Goal: Information Seeking & Learning: Learn about a topic

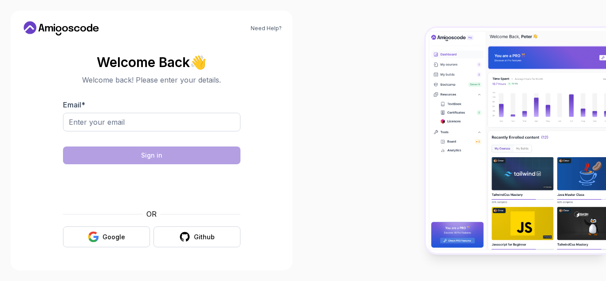
click at [207, 232] on div "Github" at bounding box center [204, 236] width 21 height 9
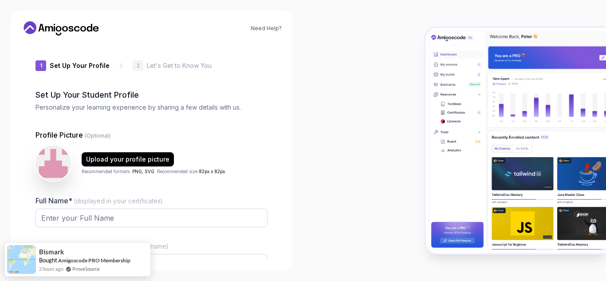
type input "bravemustang3b149"
drag, startPoint x: 0, startPoint y: 0, endPoint x: 207, endPoint y: 220, distance: 302.6
click at [207, 220] on input "Full Name* (displayed in your certificates)" at bounding box center [151, 217] width 232 height 19
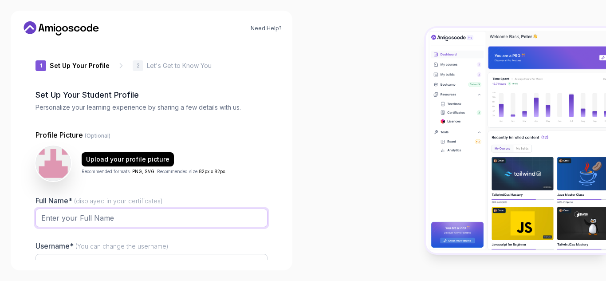
type input "[PERSON_NAME]"
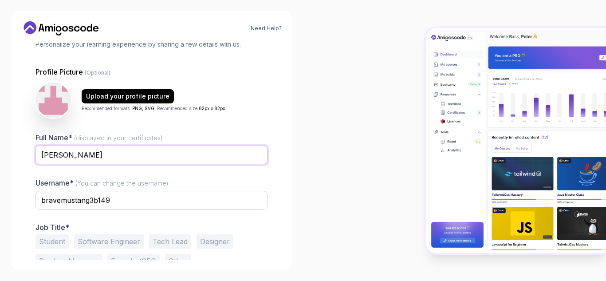
scroll to position [89, 0]
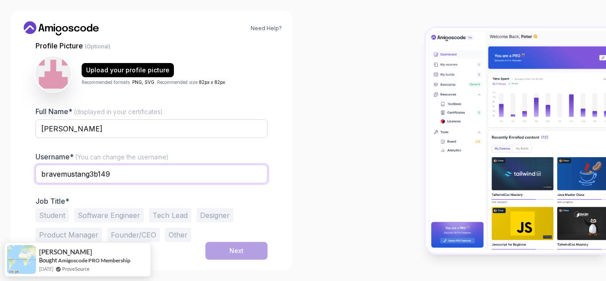
click at [200, 180] on input "bravemustang3b149" at bounding box center [151, 173] width 232 height 19
drag, startPoint x: 200, startPoint y: 180, endPoint x: 90, endPoint y: 187, distance: 109.7
click at [91, 187] on div "bravemustang3b149" at bounding box center [151, 178] width 232 height 28
click at [126, 175] on input "bravemustang3b149" at bounding box center [151, 173] width 232 height 19
click at [111, 171] on input "3b149bravemustang" at bounding box center [151, 173] width 232 height 19
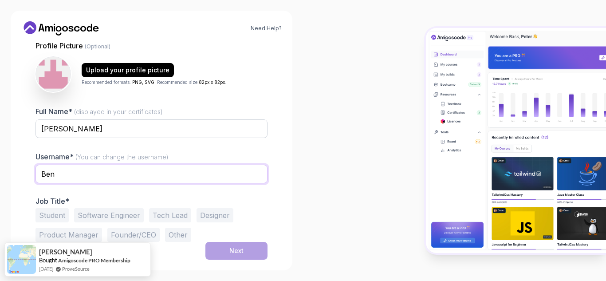
type input "Ben"
click at [58, 215] on button "Student" at bounding box center [51, 215] width 33 height 14
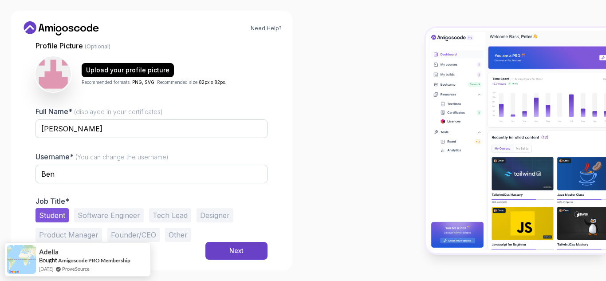
click at [254, 252] on button "Next" at bounding box center [236, 251] width 62 height 18
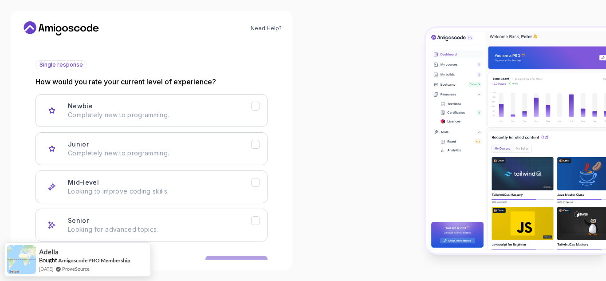
click at [255, 184] on icon "Mid-level" at bounding box center [255, 182] width 8 height 8
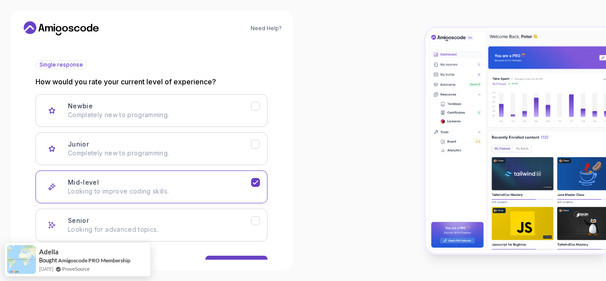
scroll to position [117, 0]
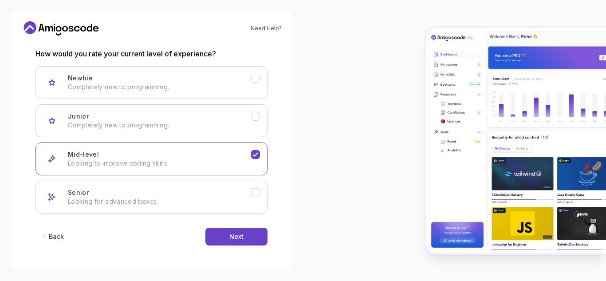
click at [212, 235] on button "Next" at bounding box center [236, 236] width 62 height 18
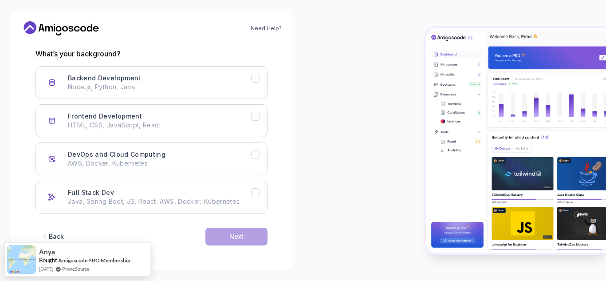
click at [253, 81] on icon "Backend Development" at bounding box center [255, 78] width 8 height 8
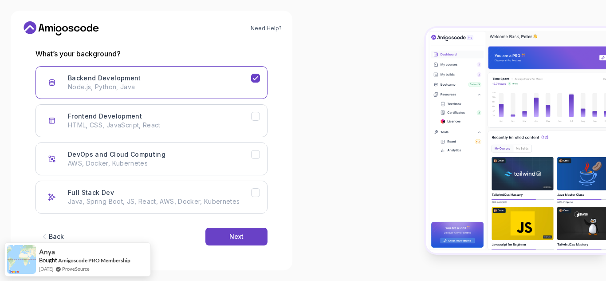
click at [249, 233] on button "Next" at bounding box center [236, 236] width 62 height 18
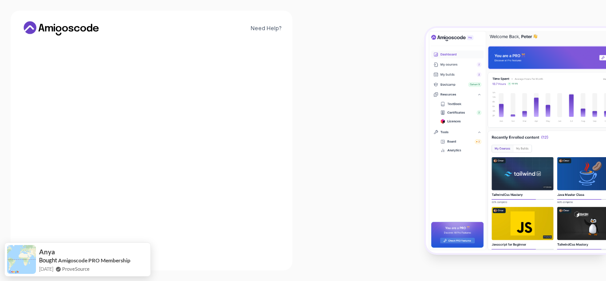
scroll to position [106, 0]
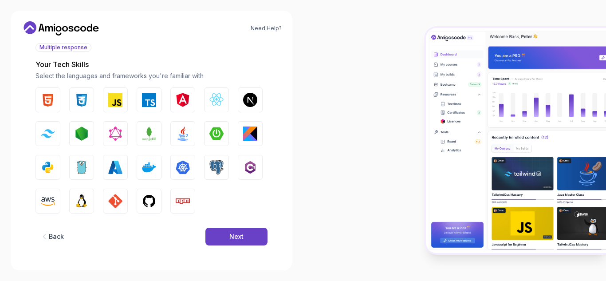
click at [213, 133] on img "button" at bounding box center [216, 133] width 14 height 14
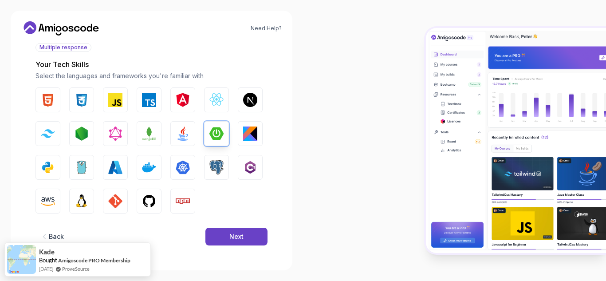
click at [178, 136] on img "button" at bounding box center [183, 133] width 14 height 14
click at [150, 205] on img "button" at bounding box center [149, 201] width 14 height 14
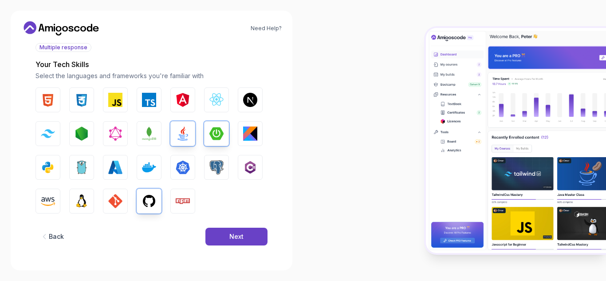
click at [240, 234] on div "Next" at bounding box center [236, 236] width 14 height 9
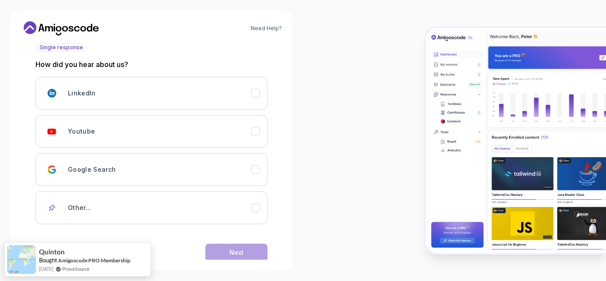
click at [253, 131] on icon "Youtube" at bounding box center [255, 131] width 8 height 8
click at [241, 253] on div "Next" at bounding box center [236, 252] width 14 height 9
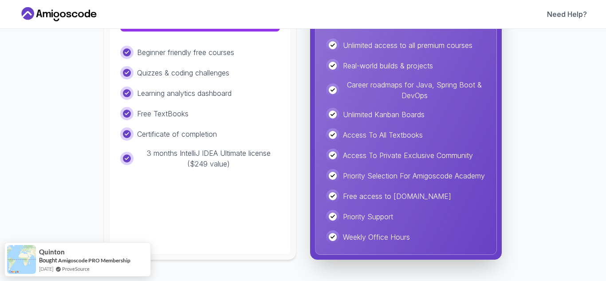
scroll to position [66, 0]
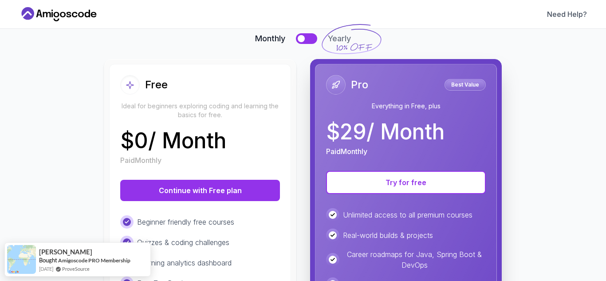
click at [228, 186] on button "Continue with Free plan" at bounding box center [200, 190] width 160 height 21
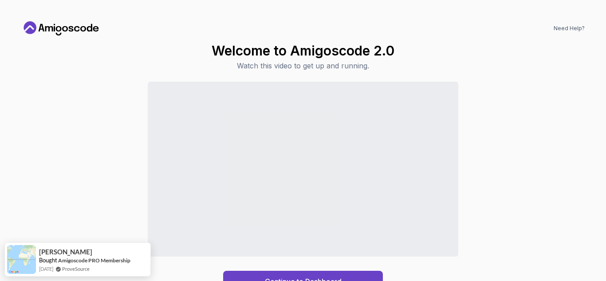
click at [336, 272] on button "Continue to Dashboard" at bounding box center [303, 280] width 160 height 21
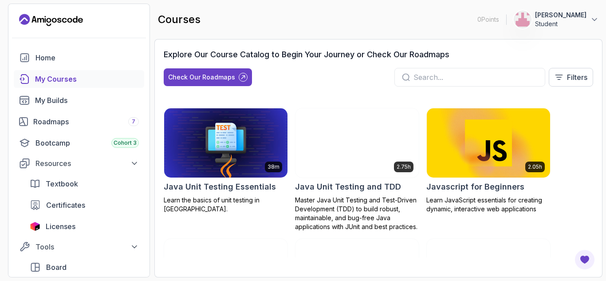
scroll to position [1020, 0]
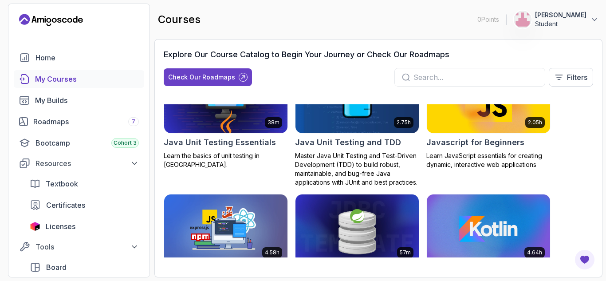
click at [382, 117] on img at bounding box center [356, 98] width 123 height 69
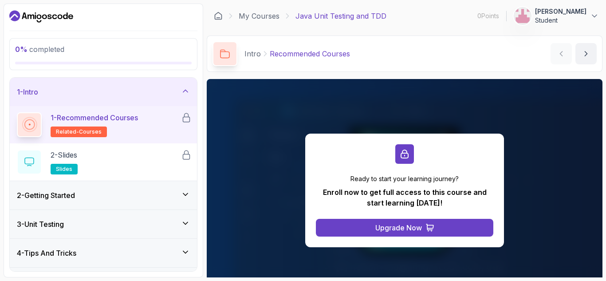
click at [185, 88] on icon at bounding box center [185, 90] width 9 height 9
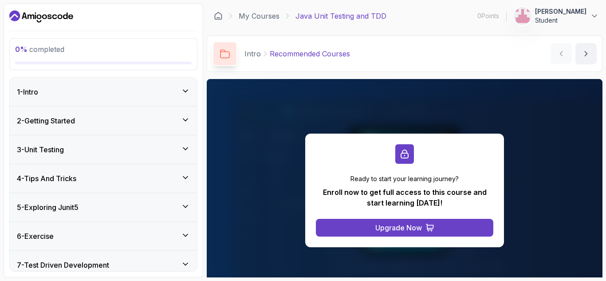
scroll to position [94, 0]
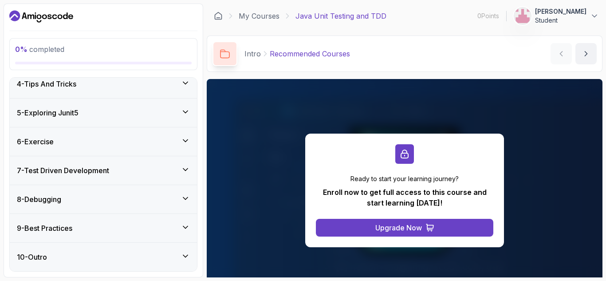
click at [182, 168] on icon at bounding box center [185, 169] width 9 height 9
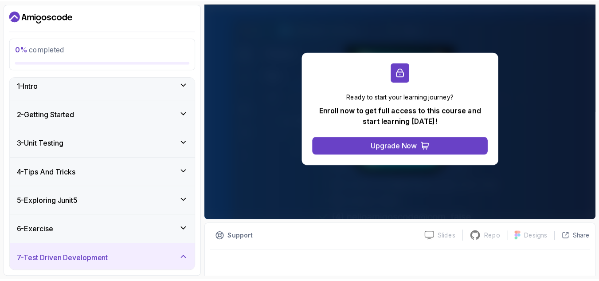
scroll to position [86, 0]
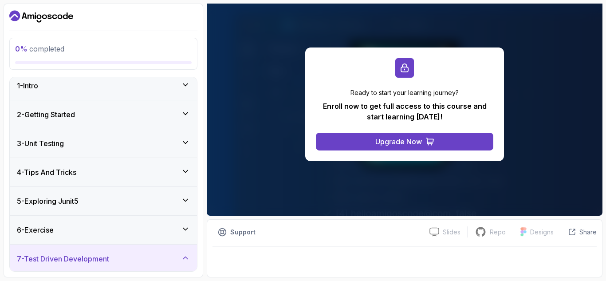
click at [453, 137] on button "Upgrade Now" at bounding box center [404, 142] width 177 height 18
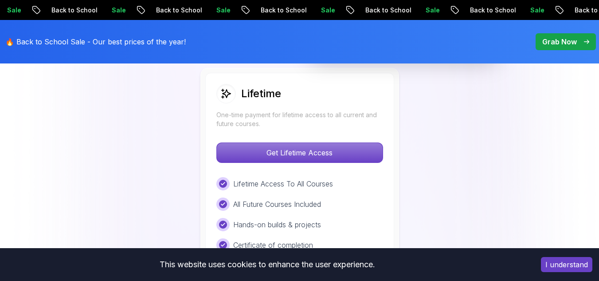
scroll to position [662, 0]
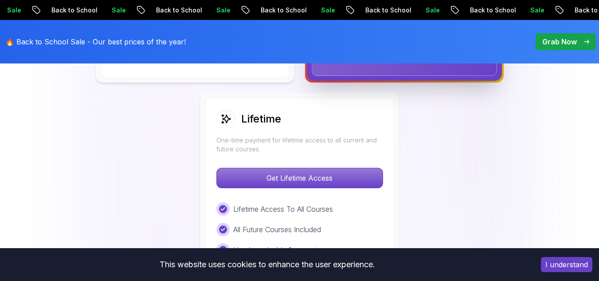
click at [379, 188] on div "Get Lifetime Access" at bounding box center [299, 178] width 167 height 20
click at [364, 178] on p "Get Lifetime Access" at bounding box center [300, 178] width 166 height 20
click at [338, 184] on p "Get Lifetime Access" at bounding box center [300, 178] width 166 height 20
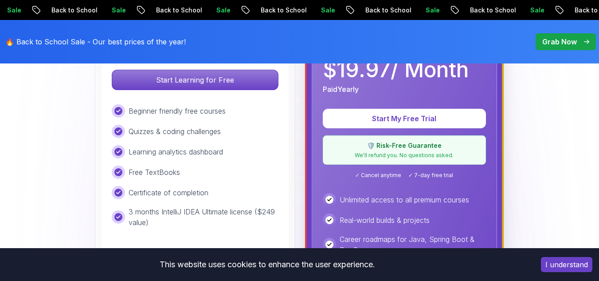
scroll to position [305, 0]
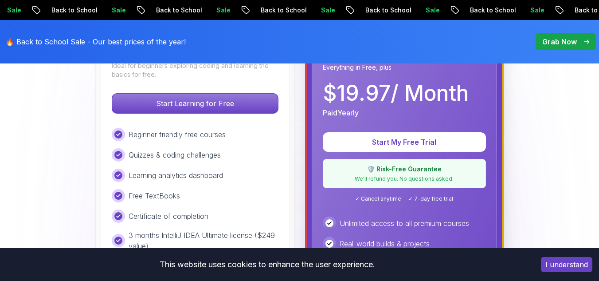
click at [394, 141] on p "Start My Free Trial" at bounding box center [404, 142] width 142 height 11
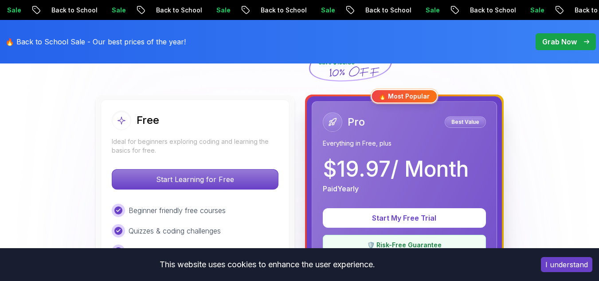
scroll to position [285, 0]
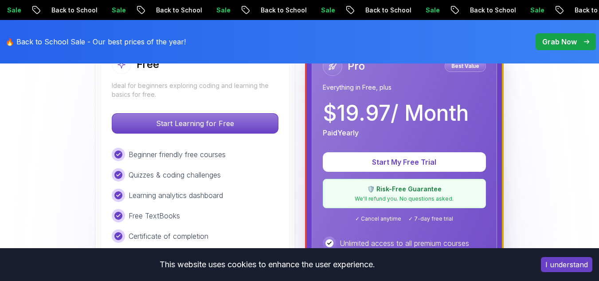
click at [459, 162] on p "Start My Free Trial" at bounding box center [404, 161] width 142 height 11
click at [238, 115] on p "Start Learning for Free" at bounding box center [195, 123] width 166 height 20
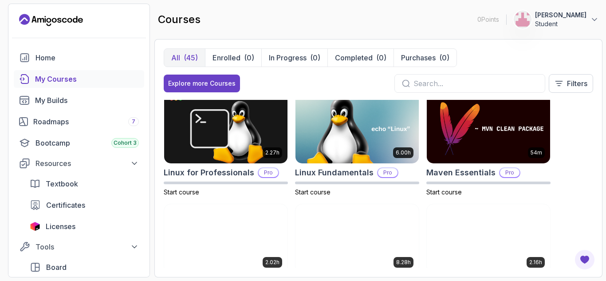
scroll to position [1074, 0]
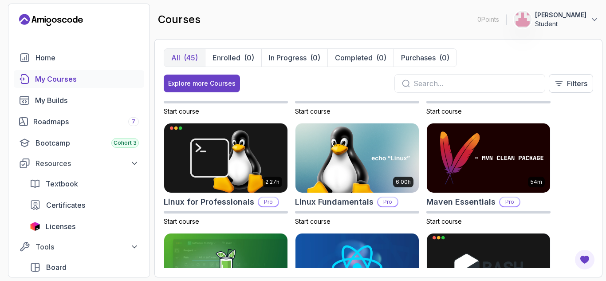
click at [539, 204] on div "Maven Essentials Pro" at bounding box center [488, 201] width 124 height 12
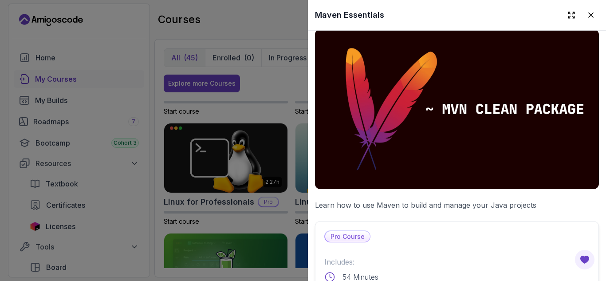
scroll to position [8, 0]
click at [279, 90] on div at bounding box center [303, 140] width 606 height 281
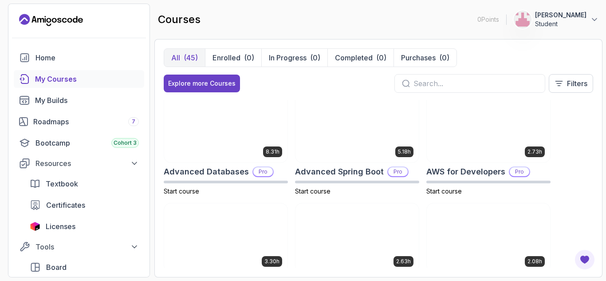
scroll to position [0, 0]
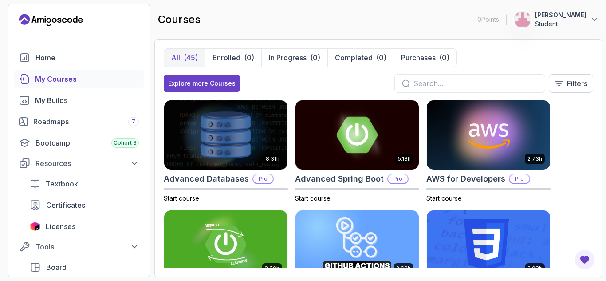
click at [477, 88] on input "text" at bounding box center [475, 83] width 124 height 11
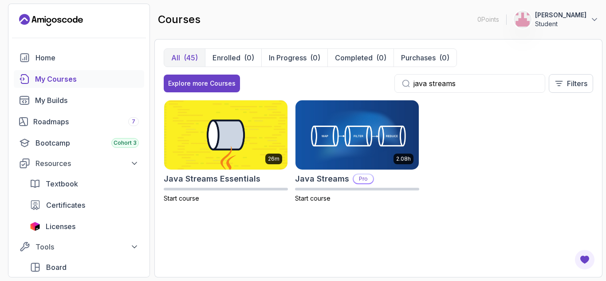
type input "java streams"
click at [275, 163] on div "26m" at bounding box center [273, 158] width 17 height 11
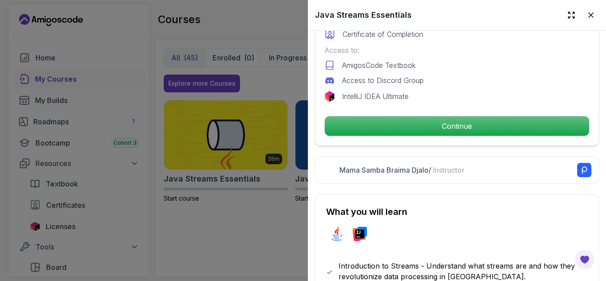
scroll to position [222, 0]
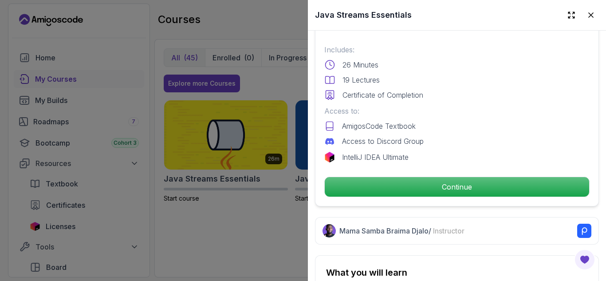
click at [462, 186] on p "Continue" at bounding box center [456, 187] width 264 height 20
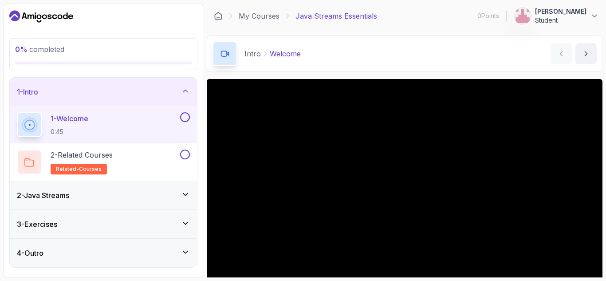
click at [168, 194] on div "2 - Java Streams" at bounding box center [103, 195] width 173 height 11
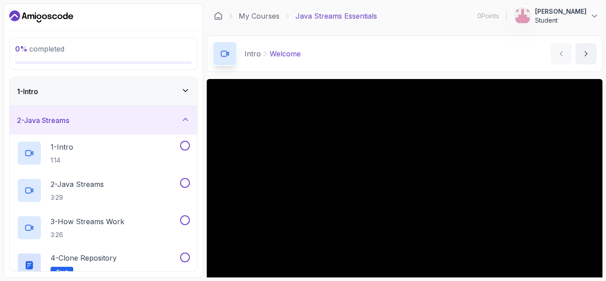
click at [116, 220] on p "3 - How Streams Work" at bounding box center [88, 221] width 74 height 11
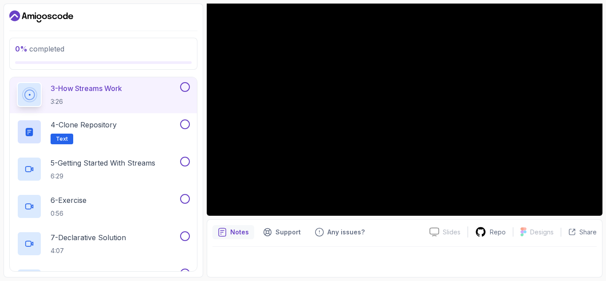
scroll to position [266, 0]
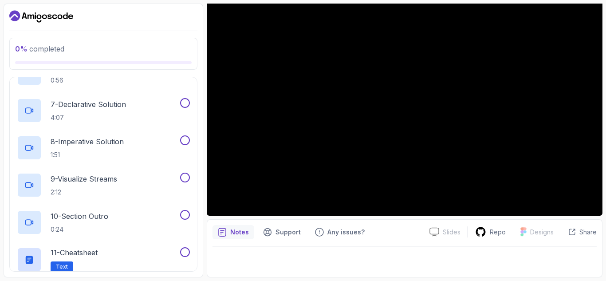
click at [125, 105] on p "7 - Declarative Solution" at bounding box center [88, 104] width 75 height 11
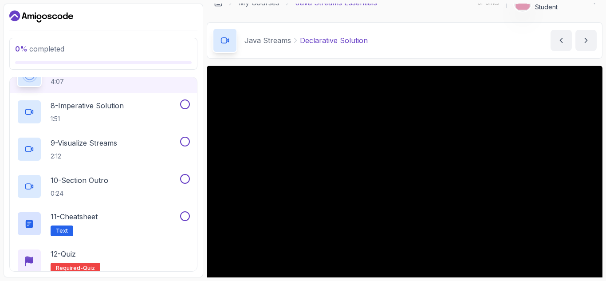
scroll to position [368, 0]
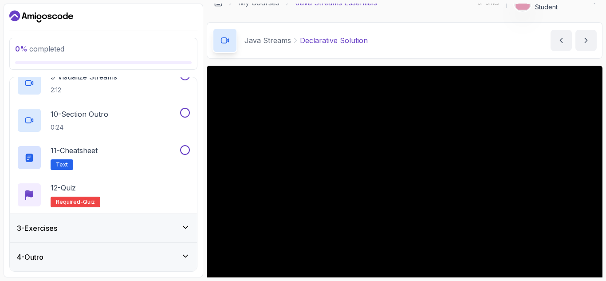
click at [163, 191] on div "12 - Quiz Required- quiz" at bounding box center [103, 194] width 173 height 25
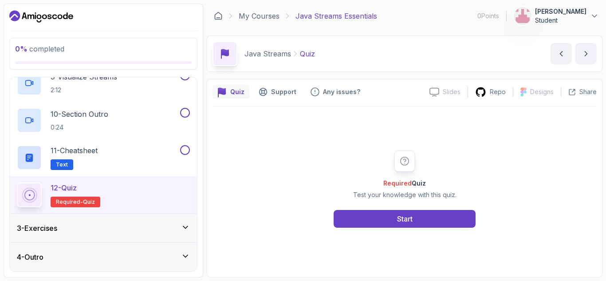
click at [413, 218] on button "Start" at bounding box center [404, 219] width 142 height 18
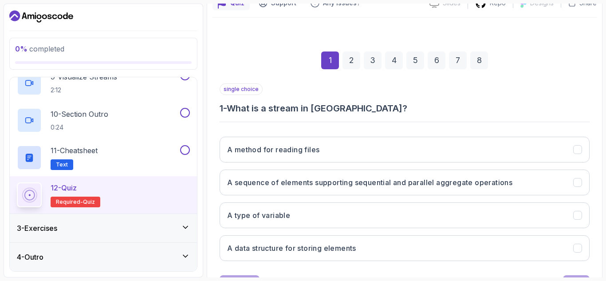
scroll to position [129, 0]
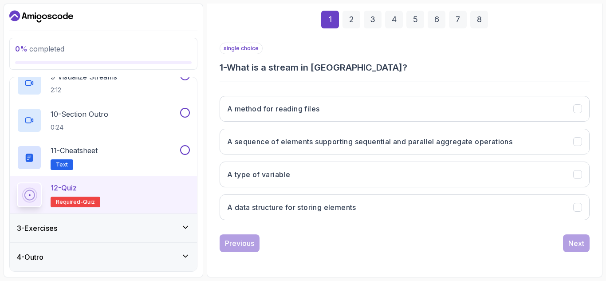
drag, startPoint x: 468, startPoint y: 132, endPoint x: 471, endPoint y: 136, distance: 5.7
click at [469, 133] on button "A sequence of elements supporting sequential and parallel aggregate operations" at bounding box center [404, 142] width 370 height 26
click at [340, 113] on button "A method for reading files" at bounding box center [404, 109] width 370 height 26
click at [365, 141] on h3 "A sequence of elements supporting sequential and parallel aggregate operations" at bounding box center [369, 141] width 285 height 11
drag, startPoint x: 573, startPoint y: 246, endPoint x: 556, endPoint y: 246, distance: 16.9
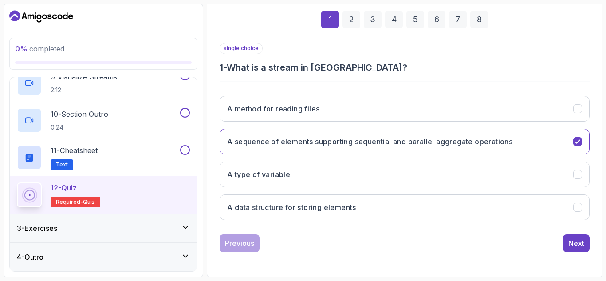
click at [571, 246] on div "Next" at bounding box center [576, 243] width 16 height 11
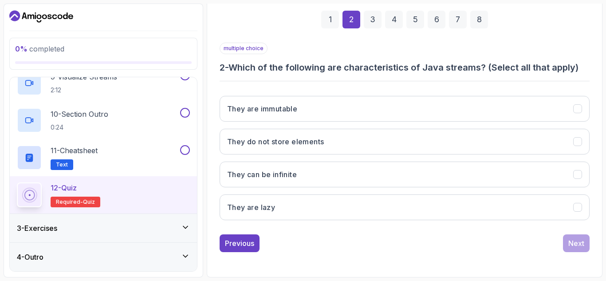
click at [406, 142] on button "They do not store elements" at bounding box center [404, 142] width 370 height 26
click at [405, 172] on button "They can be infinite" at bounding box center [404, 174] width 370 height 26
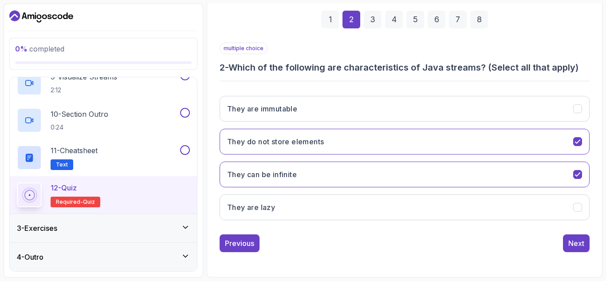
click at [419, 163] on button "They can be infinite" at bounding box center [404, 174] width 370 height 26
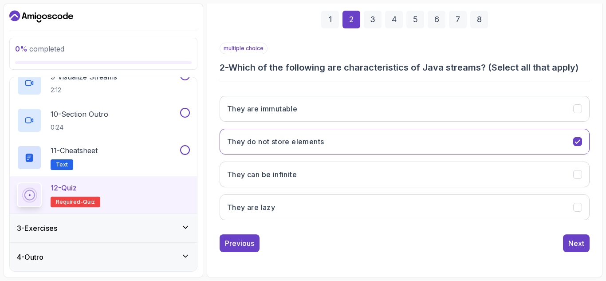
click at [437, 142] on button "They do not store elements" at bounding box center [404, 142] width 370 height 26
click at [419, 140] on button "They do not store elements" at bounding box center [404, 142] width 370 height 26
click at [382, 209] on button "They are lazy" at bounding box center [404, 207] width 370 height 26
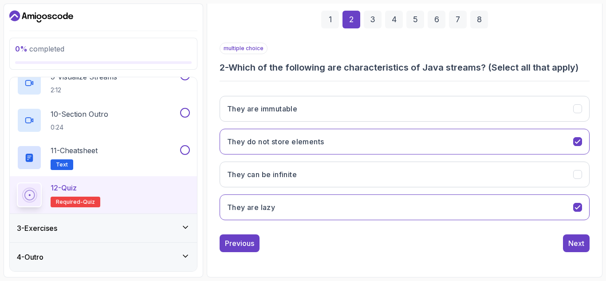
click at [316, 203] on button "They are lazy" at bounding box center [404, 207] width 370 height 26
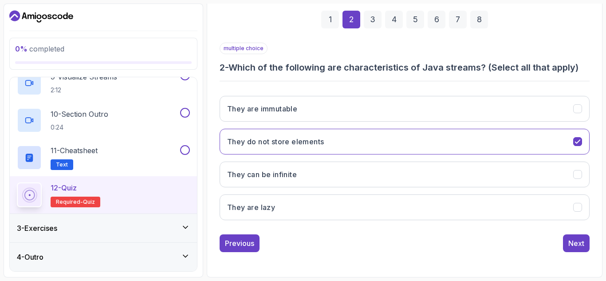
click at [581, 109] on icon "They are immutable" at bounding box center [577, 109] width 8 height 8
click at [589, 241] on div "1 2 3 4 5 6 7 8 multiple choice 2 - Which of the following are characteristics …" at bounding box center [404, 124] width 384 height 270
click at [585, 242] on button "Next" at bounding box center [576, 243] width 27 height 18
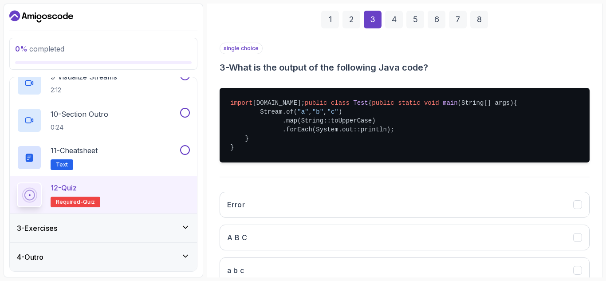
scroll to position [218, 0]
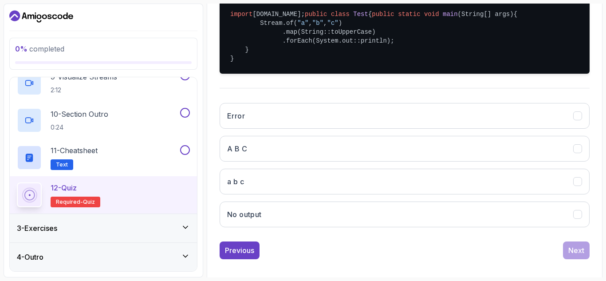
click at [573, 152] on icon "A\aB\aC" at bounding box center [577, 149] width 8 height 8
click at [575, 255] on div "Next" at bounding box center [576, 250] width 16 height 11
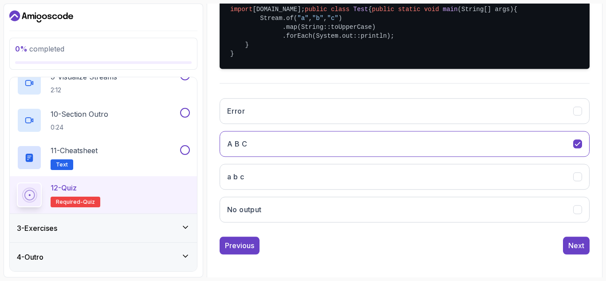
scroll to position [129, 0]
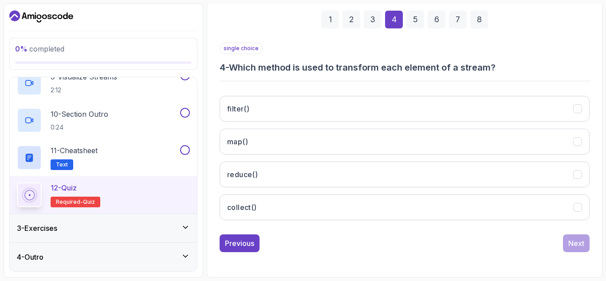
click at [387, 142] on button "map()" at bounding box center [404, 142] width 370 height 26
click at [578, 244] on div "Next" at bounding box center [576, 243] width 16 height 11
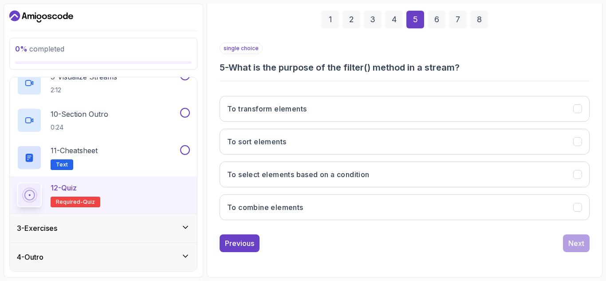
click at [428, 175] on button "To select elements based on a condition" at bounding box center [404, 174] width 370 height 26
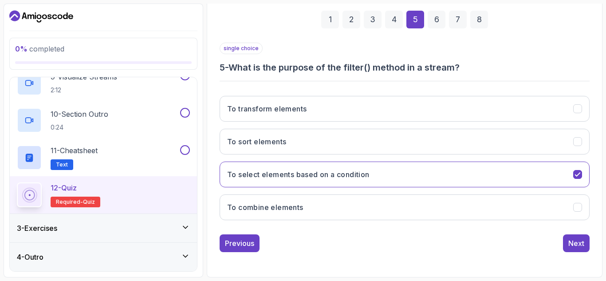
click at [580, 246] on div "Next" at bounding box center [576, 243] width 16 height 11
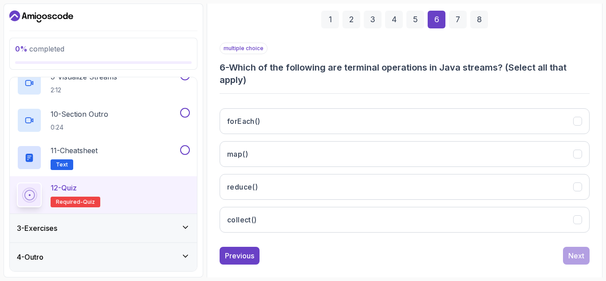
click at [481, 152] on button "map()" at bounding box center [404, 154] width 370 height 26
click at [551, 123] on button "forEach()" at bounding box center [404, 121] width 370 height 26
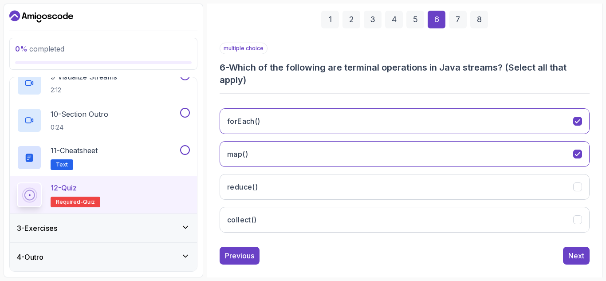
click at [572, 193] on button "reduce()" at bounding box center [404, 187] width 370 height 26
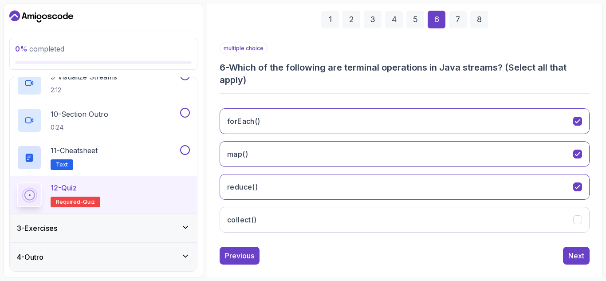
click at [571, 217] on button "collect()" at bounding box center [404, 220] width 370 height 26
click at [577, 248] on button "Next" at bounding box center [576, 255] width 27 height 18
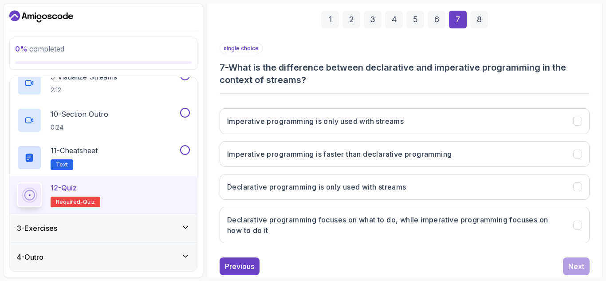
click at [388, 223] on h3 "Declarative programming focuses on what to do, while imperative programming foc…" at bounding box center [394, 224] width 335 height 21
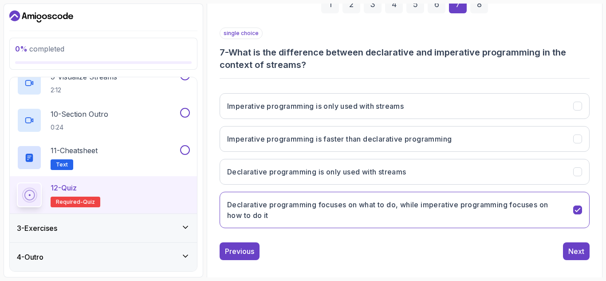
scroll to position [152, 0]
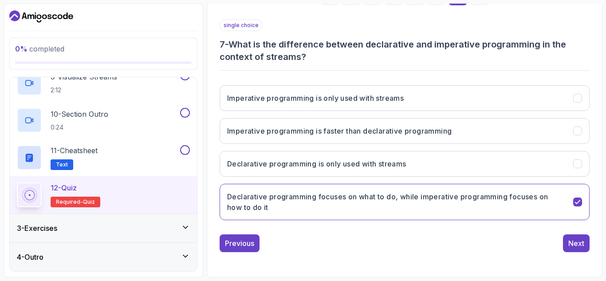
click at [215, 39] on div "1 2 3 4 5 6 7 8 single choice 7 - What is the difference between declarative an…" at bounding box center [404, 112] width 384 height 293
click at [574, 242] on div "Next" at bounding box center [576, 243] width 16 height 11
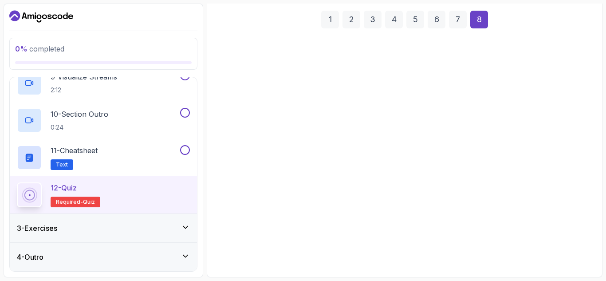
scroll to position [129, 0]
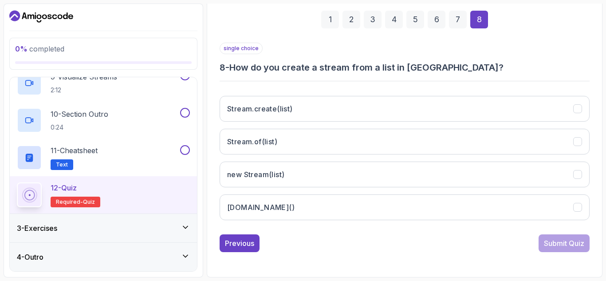
click at [318, 209] on button "list.stream()" at bounding box center [404, 207] width 370 height 26
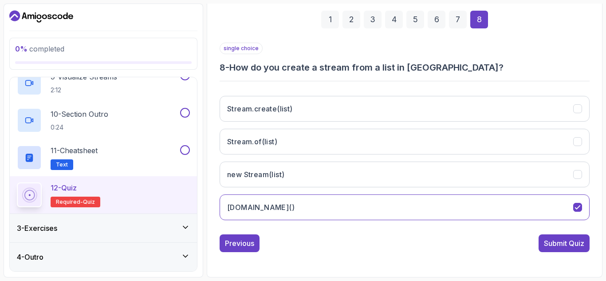
click at [560, 248] on div "Submit Quiz" at bounding box center [563, 243] width 40 height 11
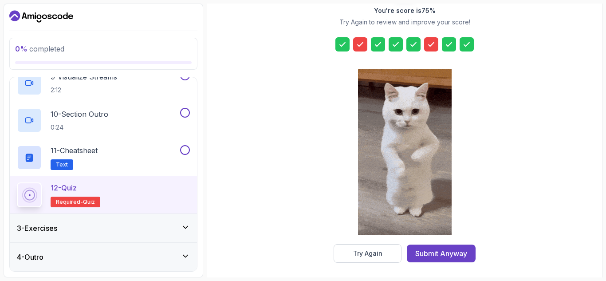
scroll to position [145, 0]
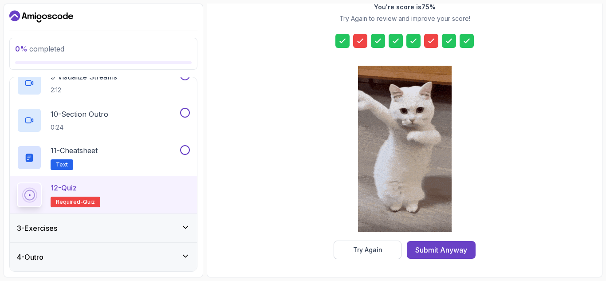
click at [388, 250] on button "Try Again" at bounding box center [367, 249] width 68 height 19
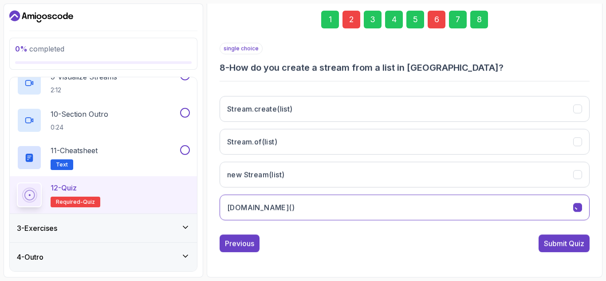
scroll to position [129, 0]
click at [242, 247] on div "Previous" at bounding box center [239, 243] width 29 height 11
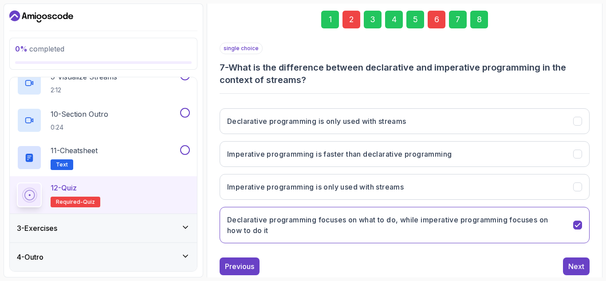
click at [247, 262] on div "Previous" at bounding box center [239, 266] width 29 height 11
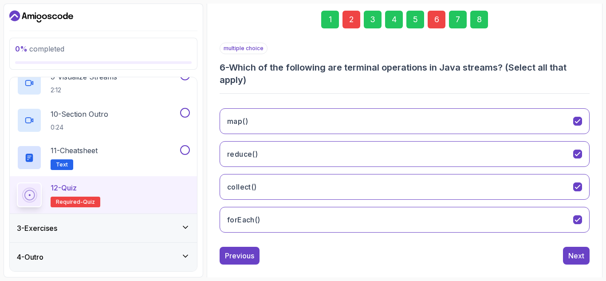
click at [574, 217] on icon "forEach()" at bounding box center [577, 219] width 8 height 8
click at [586, 183] on button "collect()" at bounding box center [404, 187] width 370 height 26
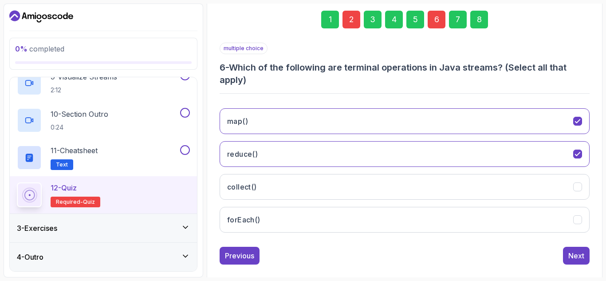
click at [245, 255] on div "Previous" at bounding box center [239, 255] width 29 height 11
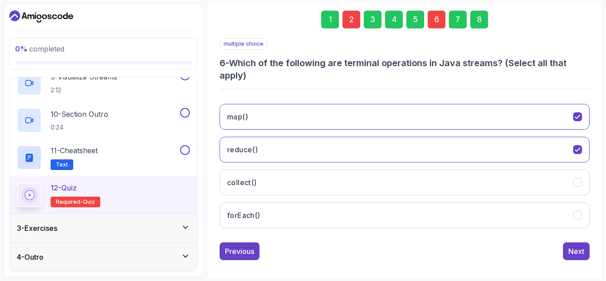
click at [245, 255] on div "1 2 3 4 5 6 7 8 multiple choice 6 - Which of the following are terminal operati…" at bounding box center [404, 130] width 384 height 282
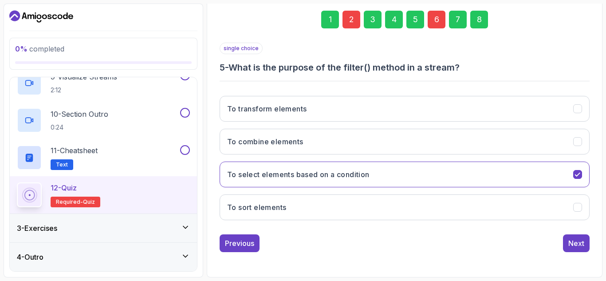
click at [245, 255] on div "1 2 3 4 5 6 7 8 single choice 5 - What is the purpose of the filter() method in…" at bounding box center [404, 124] width 384 height 270
click at [250, 245] on div "Previous" at bounding box center [239, 243] width 29 height 11
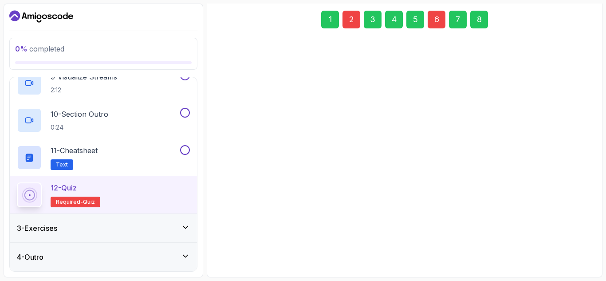
click at [250, 244] on div "Previous" at bounding box center [239, 243] width 29 height 11
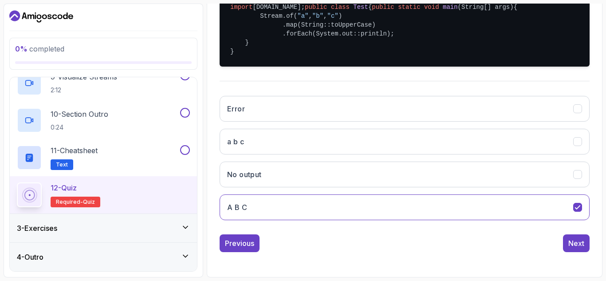
scroll to position [243, 0]
click at [254, 246] on div "Previous" at bounding box center [239, 243] width 29 height 11
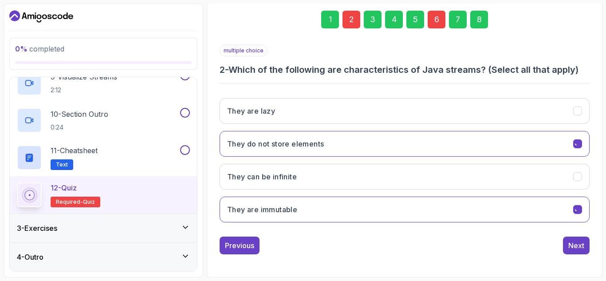
scroll to position [129, 0]
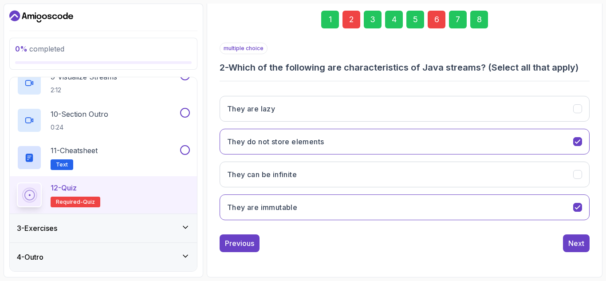
click at [530, 205] on button "They are immutable" at bounding box center [404, 207] width 370 height 26
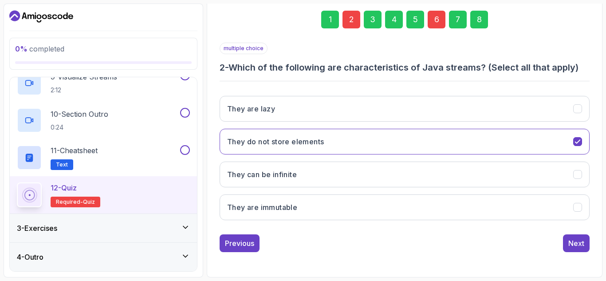
click at [547, 107] on button "They are lazy" at bounding box center [404, 109] width 370 height 26
click at [567, 240] on button "Next" at bounding box center [576, 243] width 27 height 18
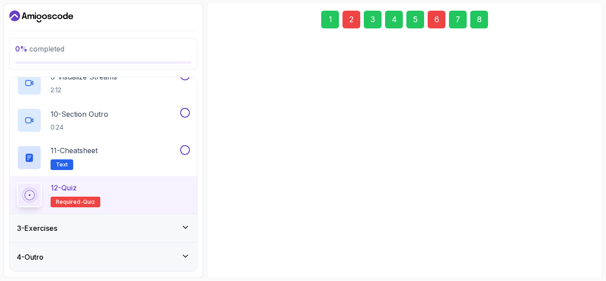
drag, startPoint x: 572, startPoint y: 237, endPoint x: 575, endPoint y: 242, distance: 6.4
click at [574, 240] on div "Error A B C No output a b c" at bounding box center [404, 253] width 370 height 138
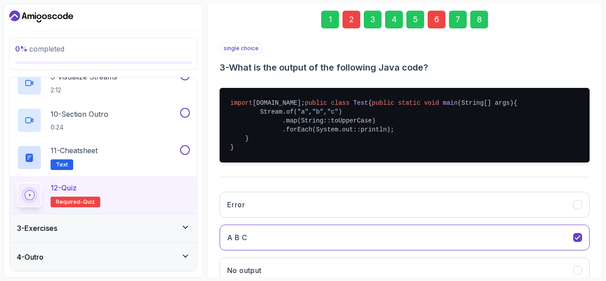
scroll to position [243, 0]
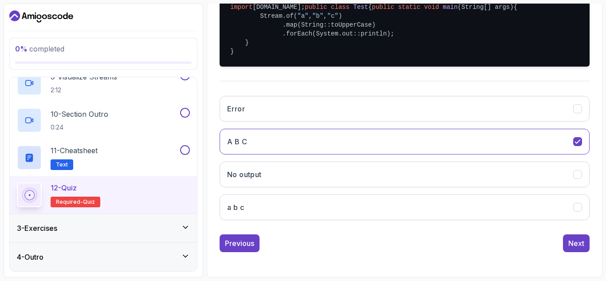
click at [576, 244] on div "Next" at bounding box center [576, 243] width 16 height 11
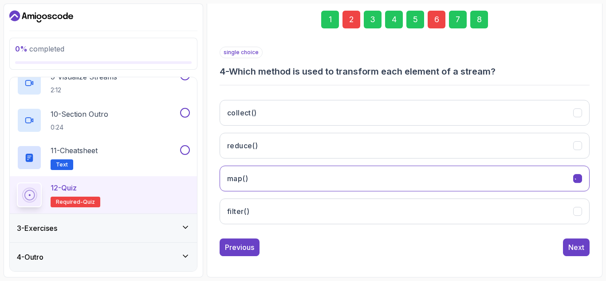
scroll to position [129, 0]
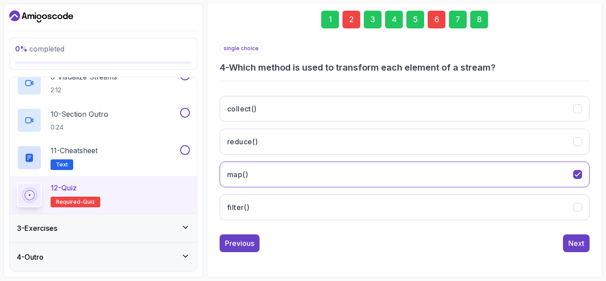
click at [576, 239] on div "Next" at bounding box center [576, 243] width 16 height 11
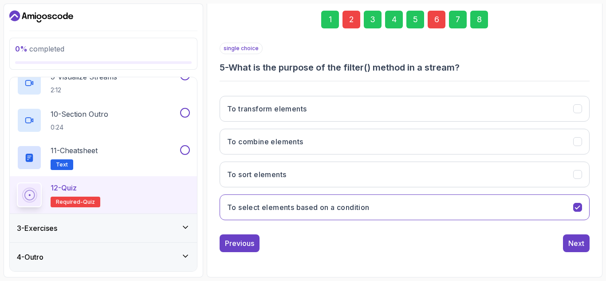
click at [574, 246] on div "Next" at bounding box center [576, 243] width 16 height 11
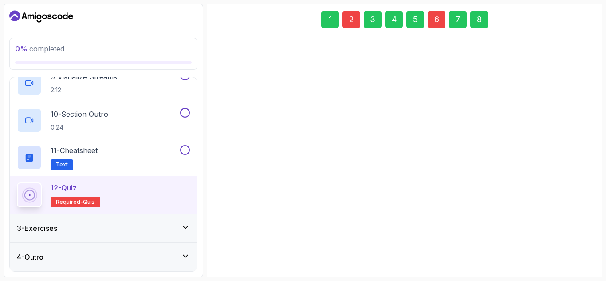
click at [576, 246] on div "multiple choice 6 - Which of the following are terminal operations in Java stre…" at bounding box center [404, 153] width 370 height 222
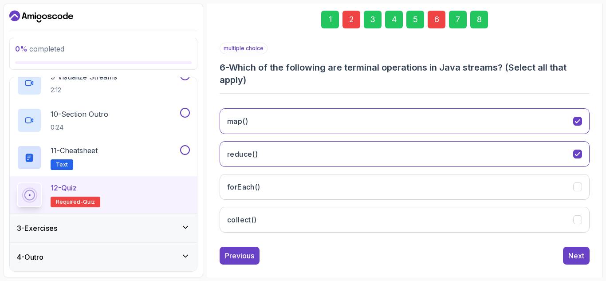
click at [579, 249] on button "Next" at bounding box center [576, 255] width 27 height 18
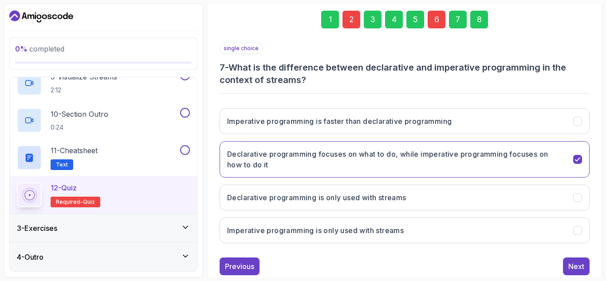
click at [577, 252] on div "single choice 7 - What is the difference between declarative and imperative pro…" at bounding box center [404, 159] width 370 height 232
click at [574, 270] on div "Next" at bounding box center [576, 266] width 16 height 11
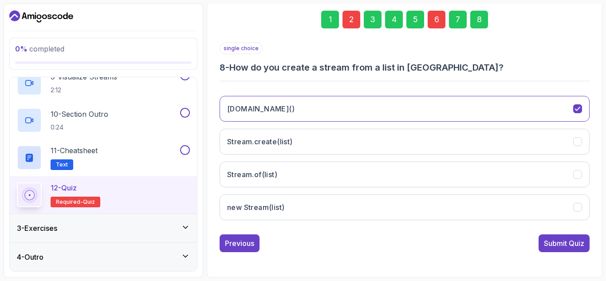
click at [550, 246] on div "Submit Quiz" at bounding box center [563, 243] width 40 height 11
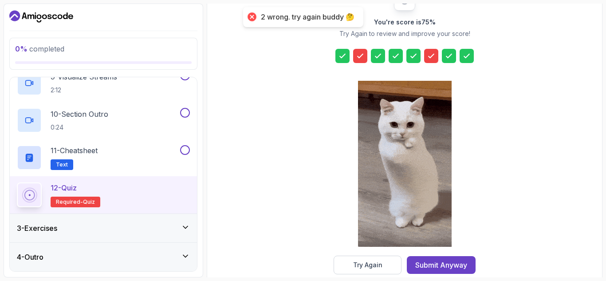
click at [461, 263] on div "Submit Anyway" at bounding box center [441, 264] width 52 height 11
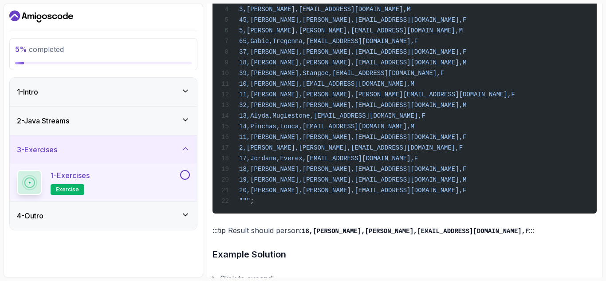
scroll to position [832, 0]
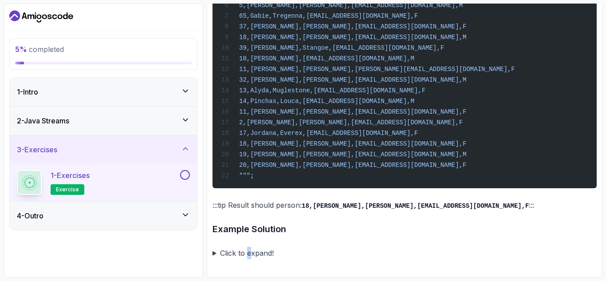
click at [250, 250] on summary "Click to expand!" at bounding box center [404, 252] width 384 height 12
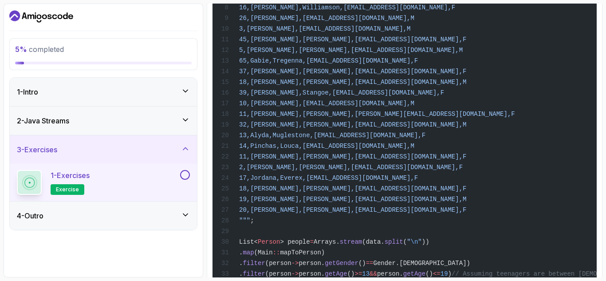
scroll to position [1319, 0]
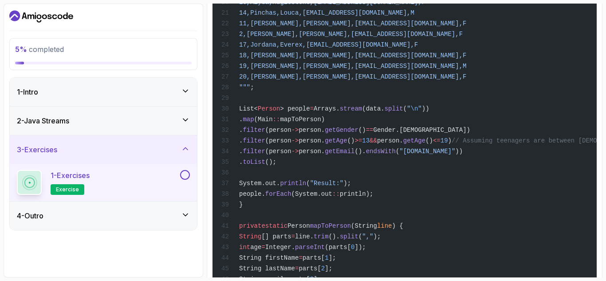
click at [384, 149] on div "import java.util.Arrays; import java.util.List; import java.util.stream.Collect…" at bounding box center [404, 262] width 370 height 984
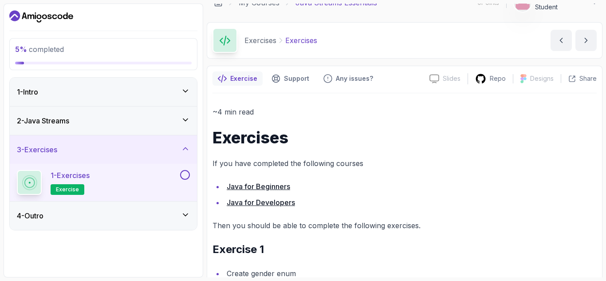
scroll to position [0, 0]
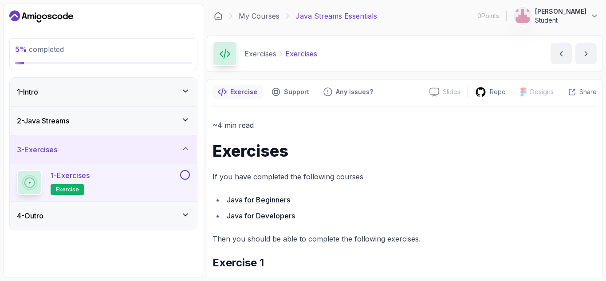
click at [589, 55] on icon "next content" at bounding box center [585, 53] width 9 height 9
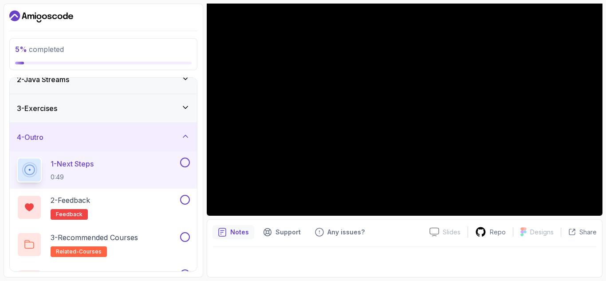
scroll to position [70, 0]
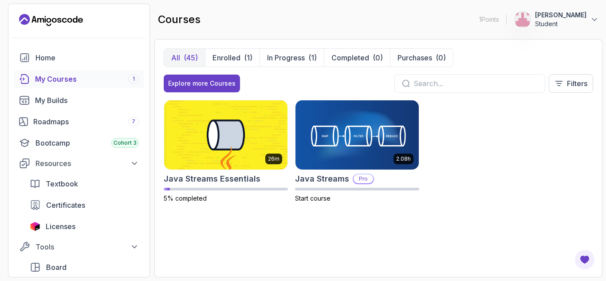
click at [262, 133] on img at bounding box center [225, 134] width 123 height 69
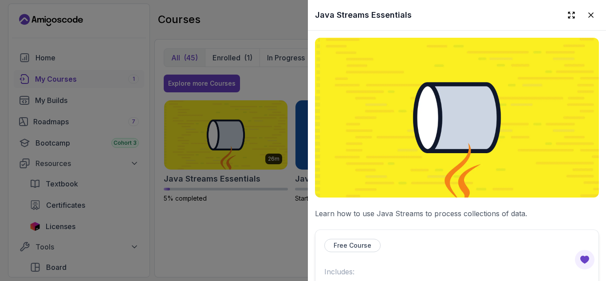
scroll to position [222, 0]
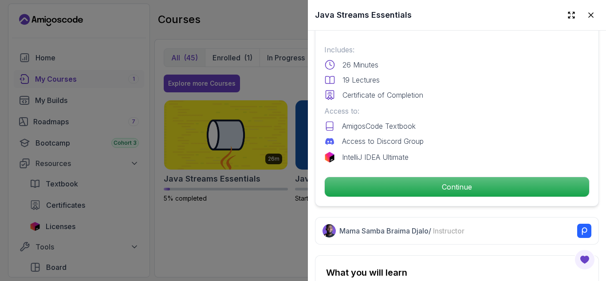
click at [415, 187] on p "Continue" at bounding box center [456, 187] width 264 height 20
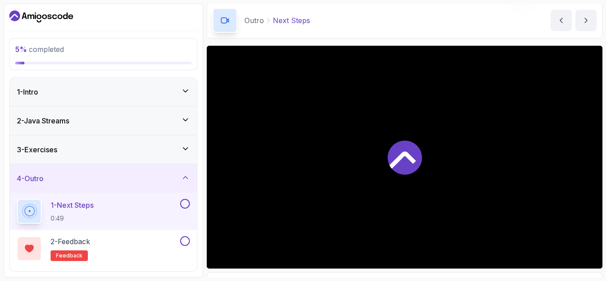
scroll to position [86, 0]
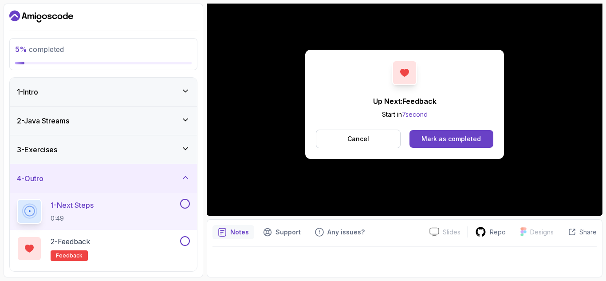
click at [437, 137] on div "Mark as completed" at bounding box center [450, 138] width 59 height 9
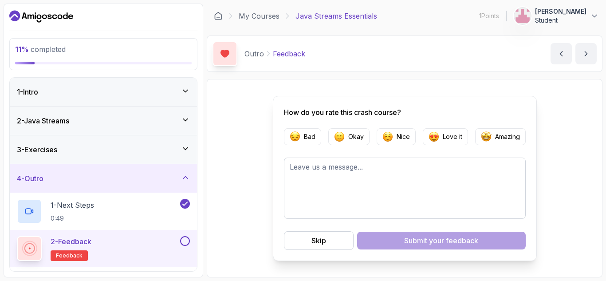
click at [444, 136] on p "Love it" at bounding box center [452, 136] width 20 height 9
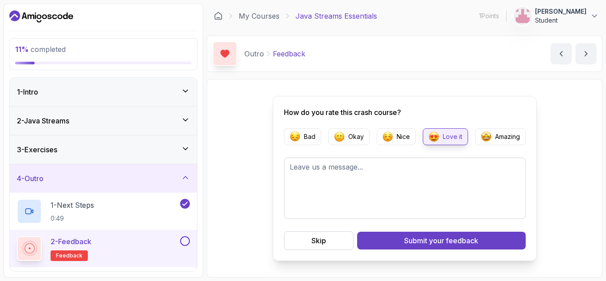
click at [455, 240] on span "your feedback" at bounding box center [453, 240] width 49 height 11
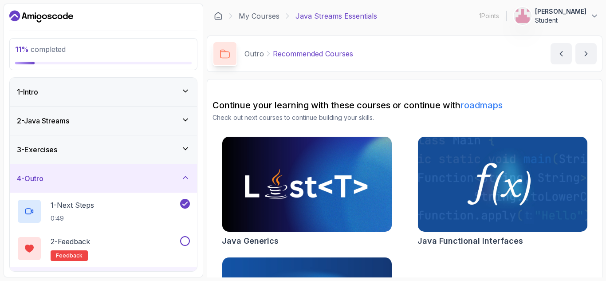
click at [588, 56] on icon "next content" at bounding box center [585, 53] width 9 height 9
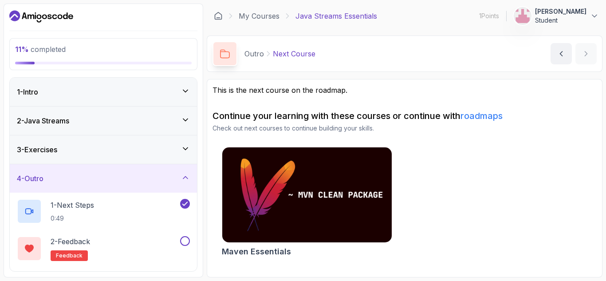
click at [562, 56] on icon "previous content" at bounding box center [560, 53] width 9 height 9
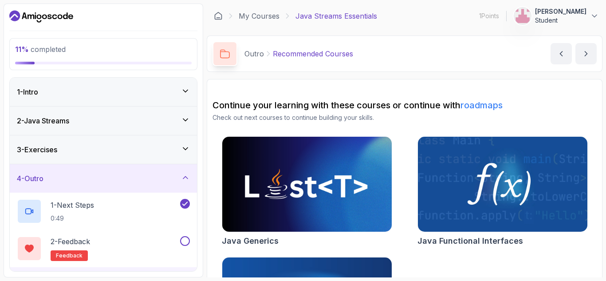
click at [554, 55] on button "previous content" at bounding box center [560, 53] width 21 height 21
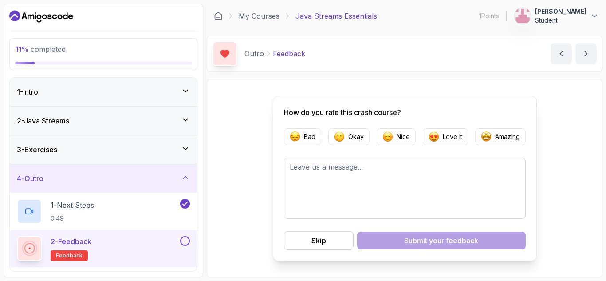
click at [554, 55] on button "previous content" at bounding box center [560, 53] width 21 height 21
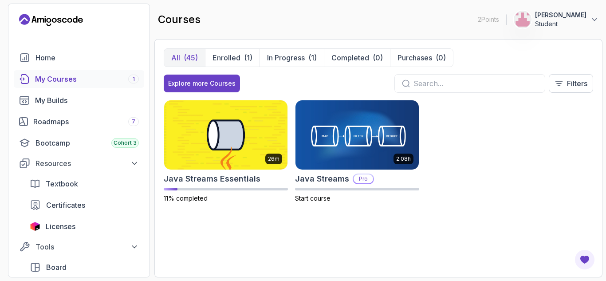
click at [464, 83] on input "text" at bounding box center [475, 83] width 124 height 11
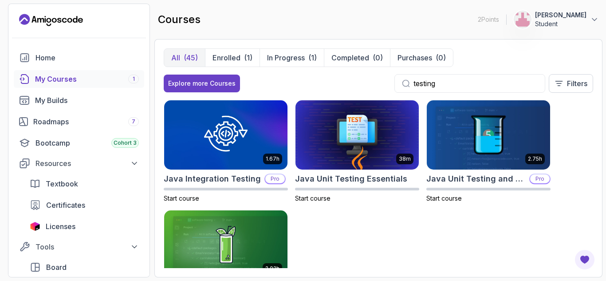
type input "testing"
click at [384, 152] on img at bounding box center [356, 134] width 123 height 69
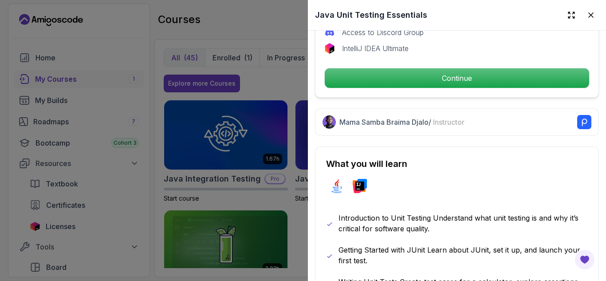
scroll to position [399, 0]
